Goal: Task Accomplishment & Management: Use online tool/utility

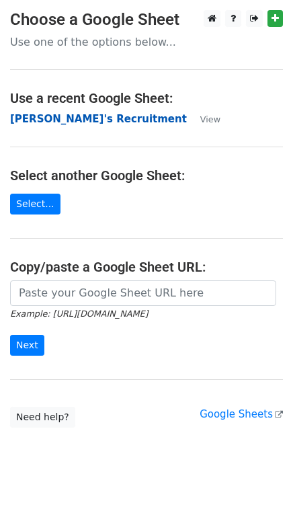
click at [63, 120] on strong "[PERSON_NAME]'s Recruitment" at bounding box center [98, 119] width 177 height 12
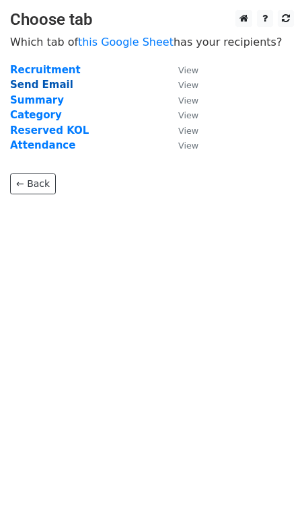
click at [42, 83] on strong "Send Email" at bounding box center [41, 85] width 63 height 12
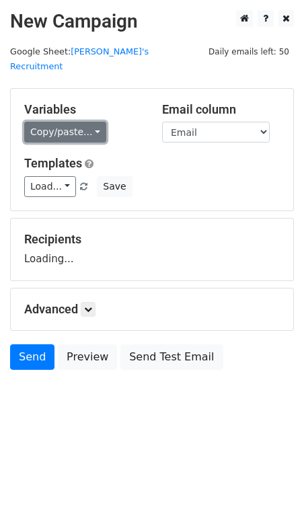
click at [60, 122] on link "Copy/paste..." at bounding box center [65, 132] width 82 height 21
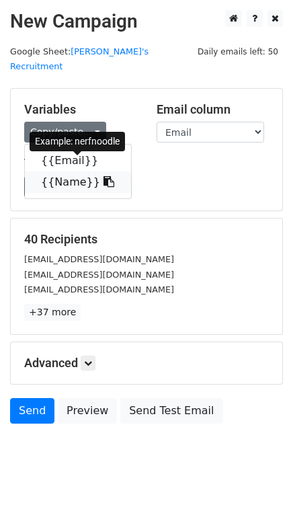
click at [104, 176] on icon at bounding box center [109, 181] width 11 height 11
